Goal: Information Seeking & Learning: Learn about a topic

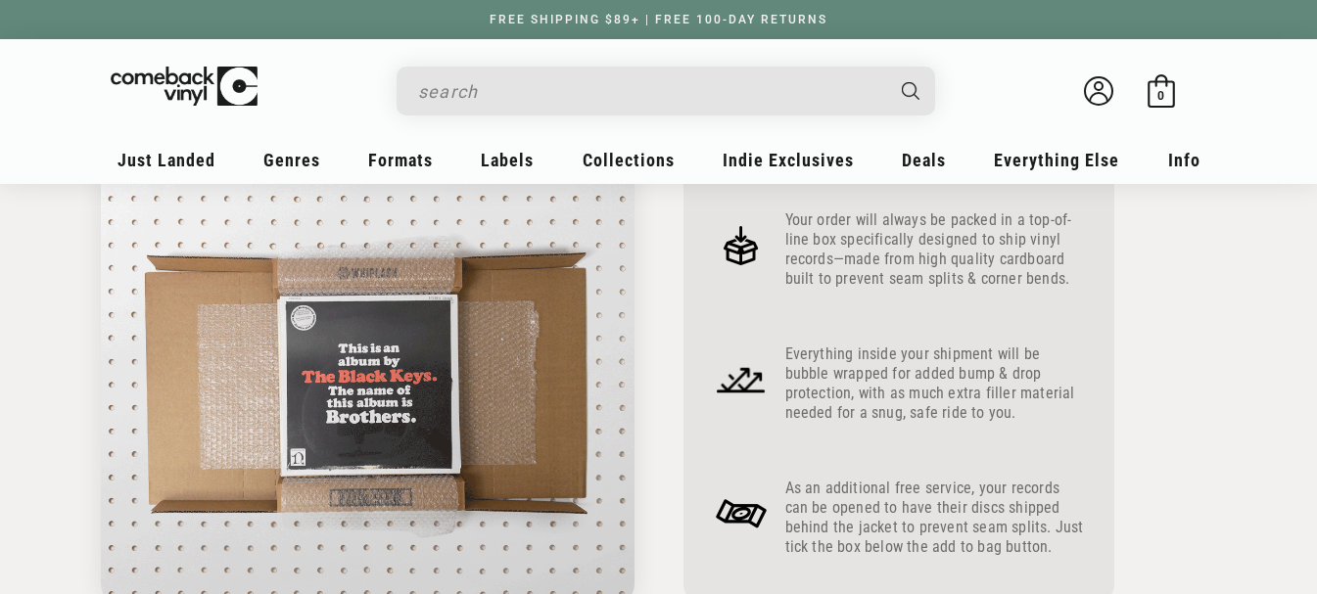
scroll to position [849, 0]
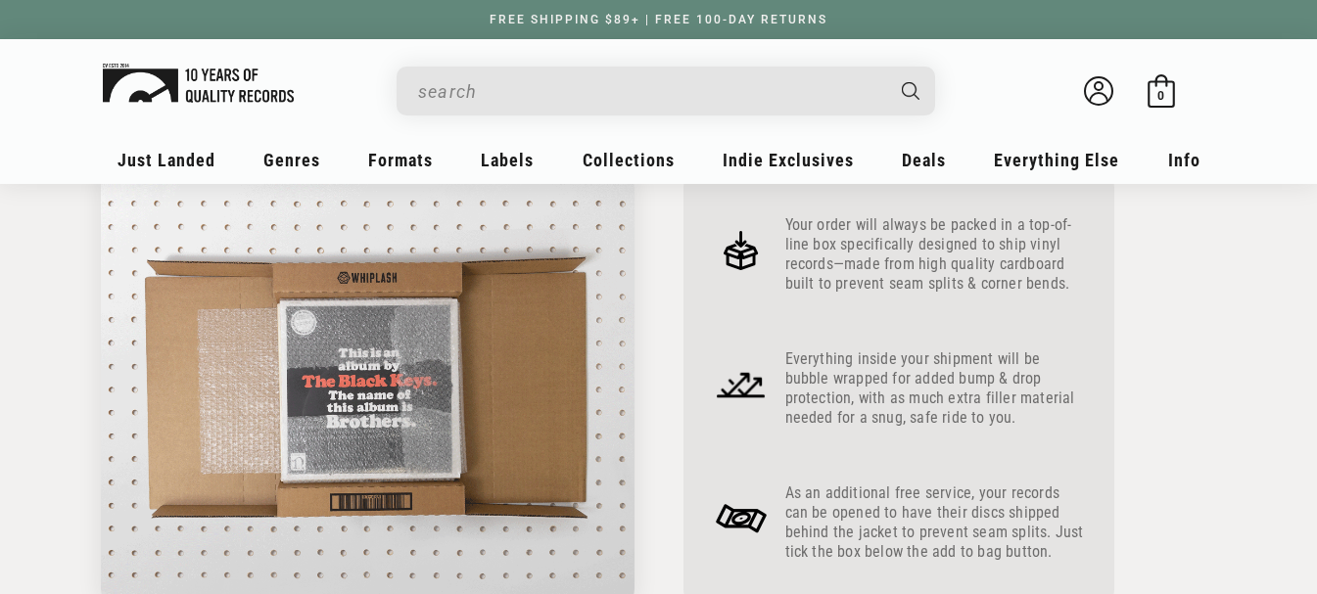
click at [212, 75] on img at bounding box center [198, 83] width 191 height 39
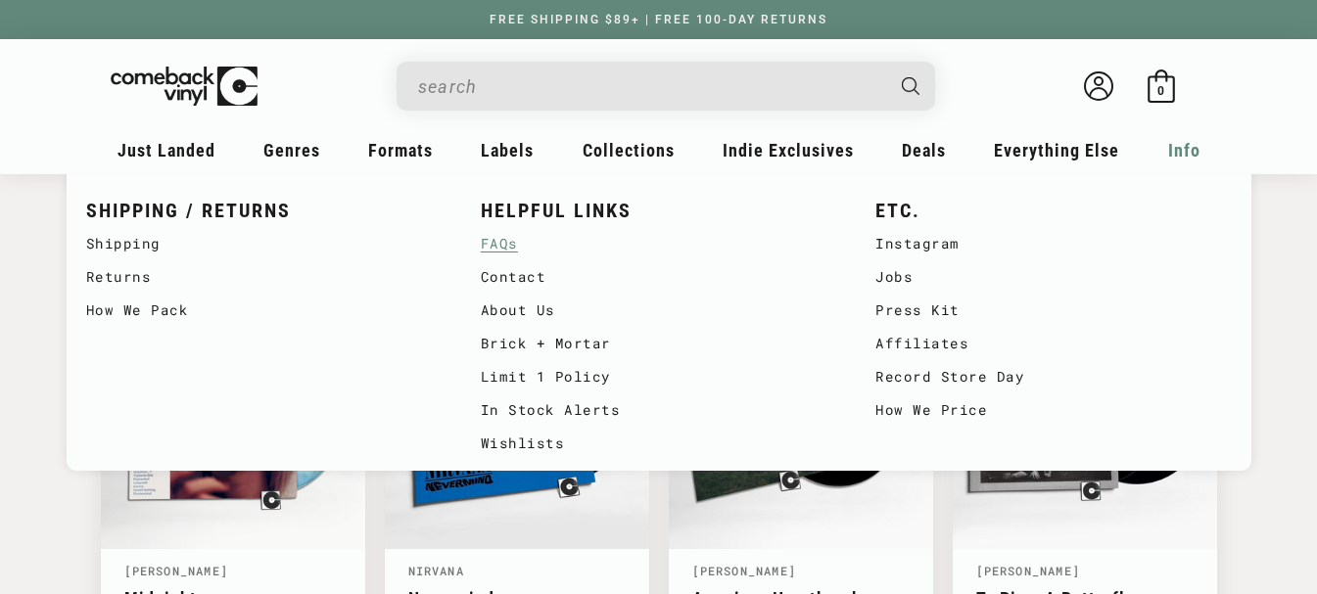
scroll to position [0, 1317]
click at [566, 299] on link "About Us" at bounding box center [658, 310] width 355 height 33
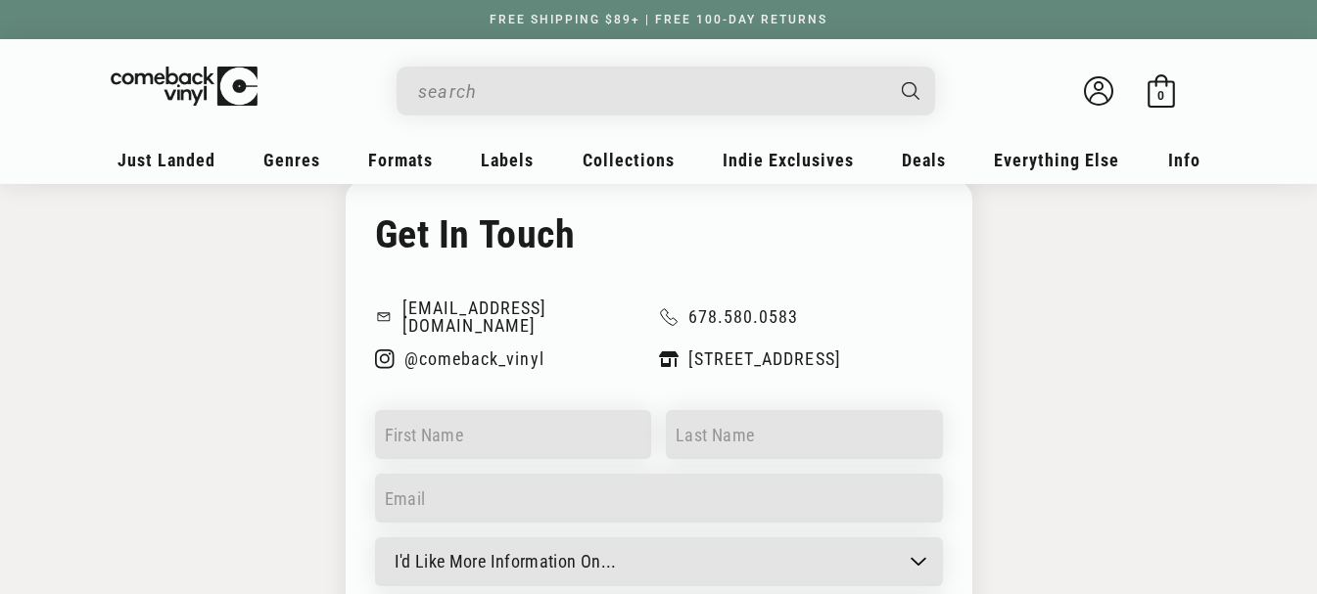
scroll to position [1469, 0]
